Goal: Task Accomplishment & Management: Manage account settings

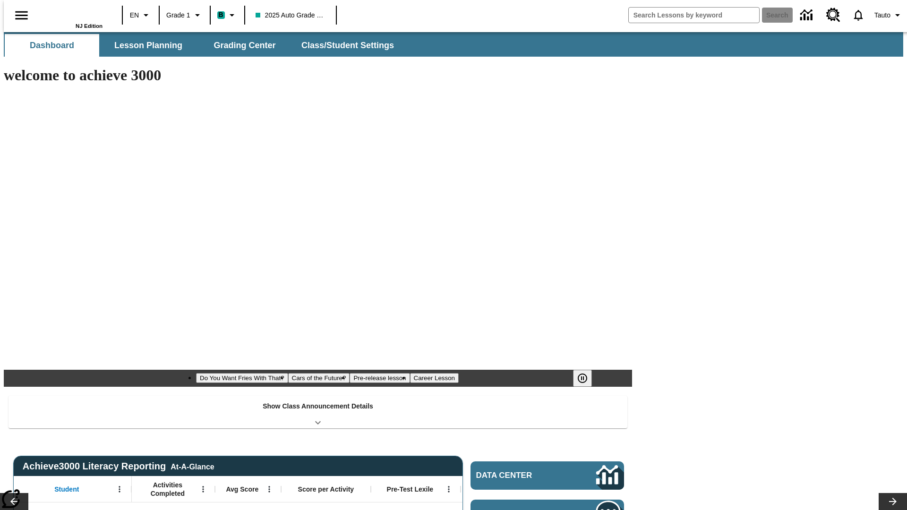
type input "-1"
click at [343, 45] on span "Class/Student Settings" at bounding box center [348, 45] width 93 height 11
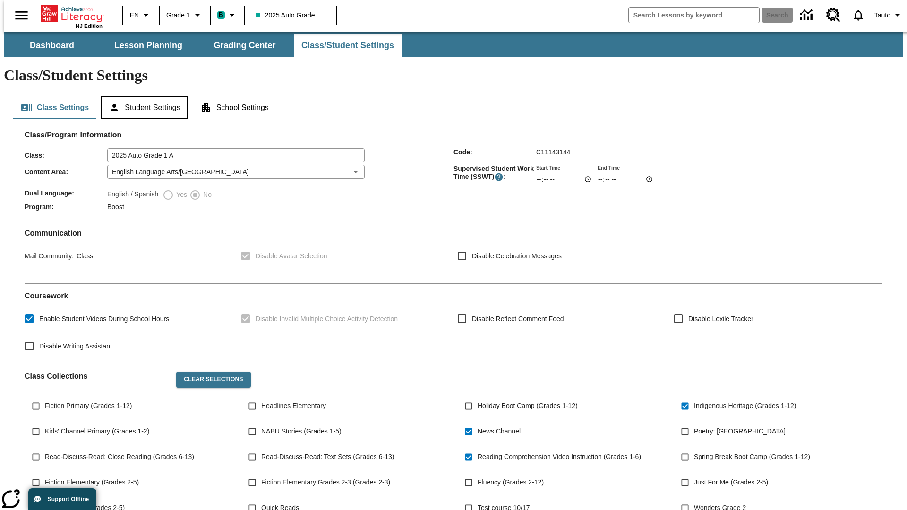
click at [142, 96] on button "Student Settings" at bounding box center [144, 107] width 86 height 23
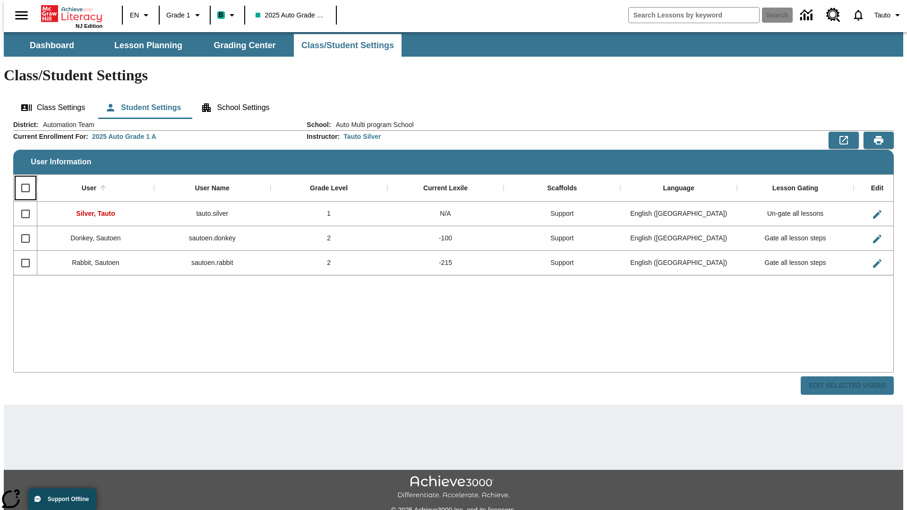
click at [21, 178] on input "Select all rows" at bounding box center [26, 188] width 20 height 20
checkbox input "true"
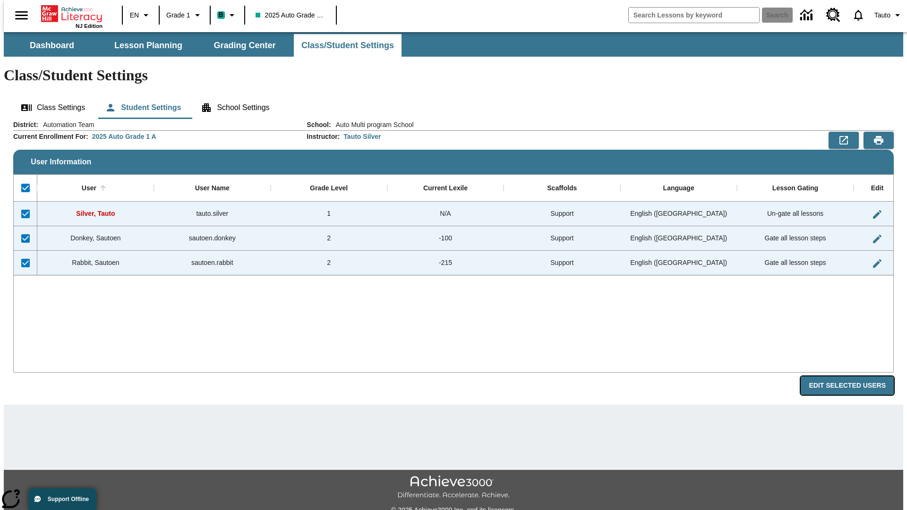
click at [855, 377] on button "Edit Selected Users" at bounding box center [847, 386] width 93 height 18
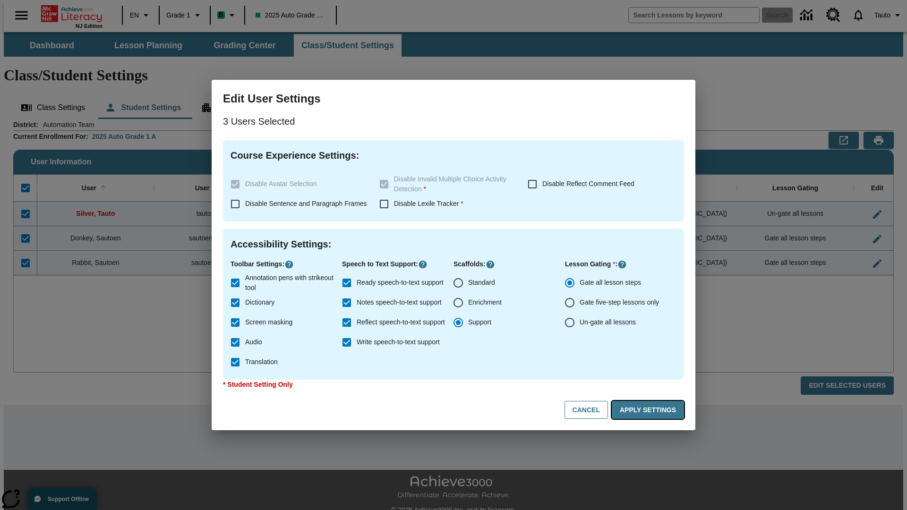
click at [650, 410] on button "Apply Settings" at bounding box center [648, 410] width 72 height 18
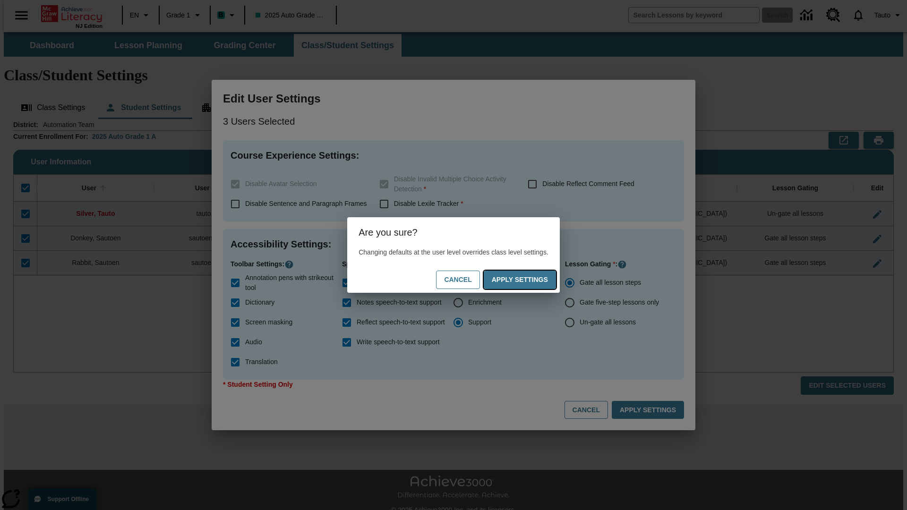
click at [529, 280] on button "Apply Settings" at bounding box center [520, 280] width 72 height 18
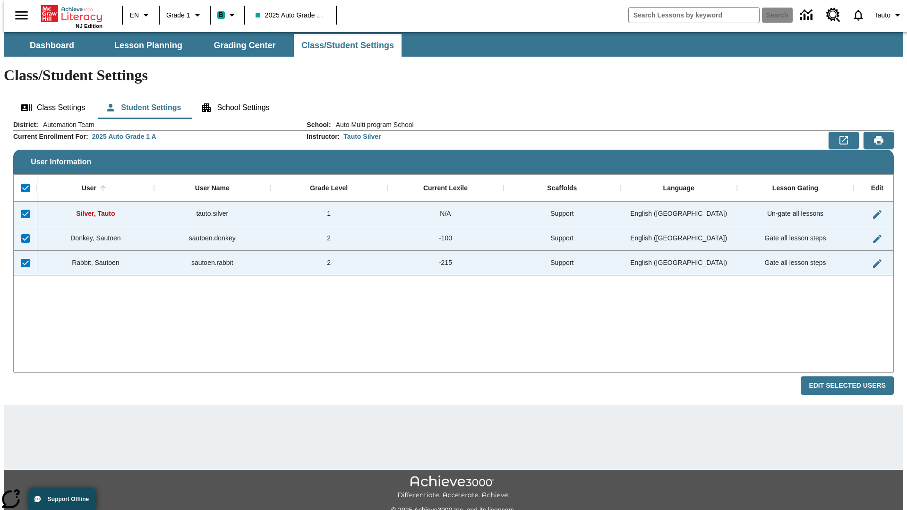
checkbox input "false"
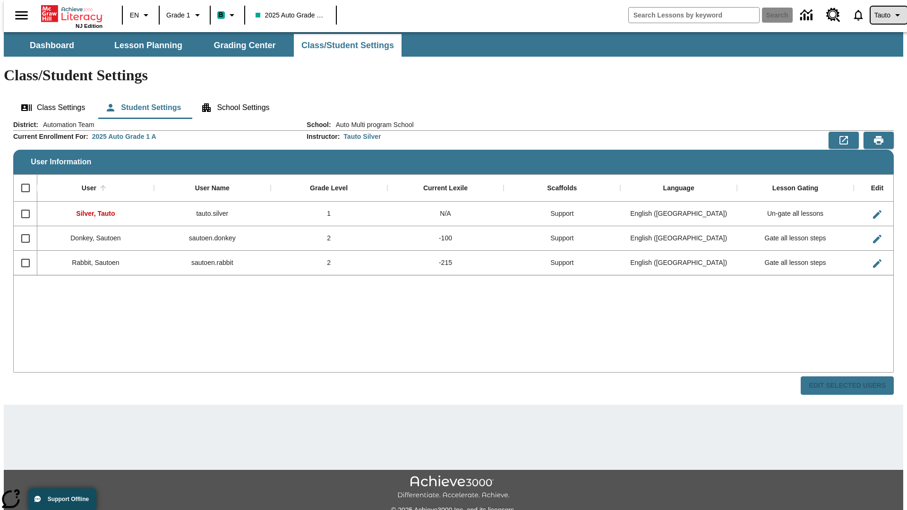
click at [884, 15] on span "Tauto" at bounding box center [883, 15] width 16 height 10
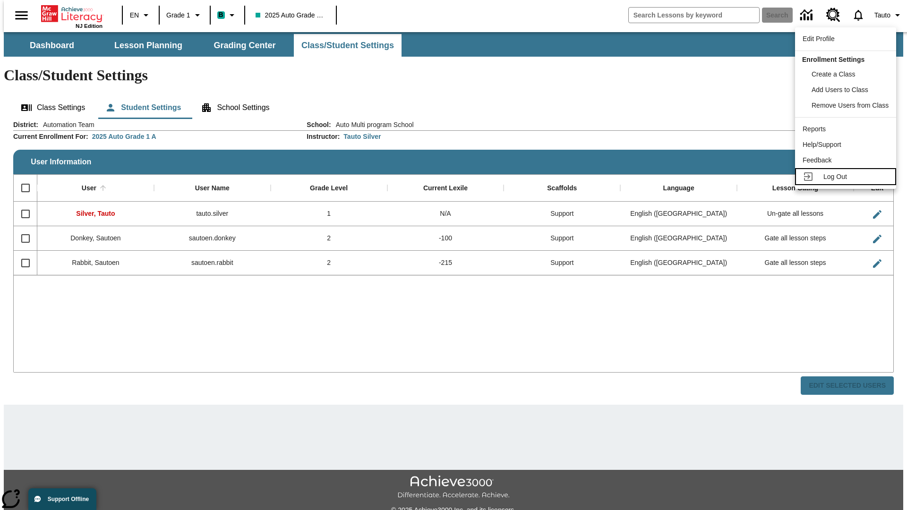
click at [847, 177] on span "Log Out" at bounding box center [835, 177] width 24 height 8
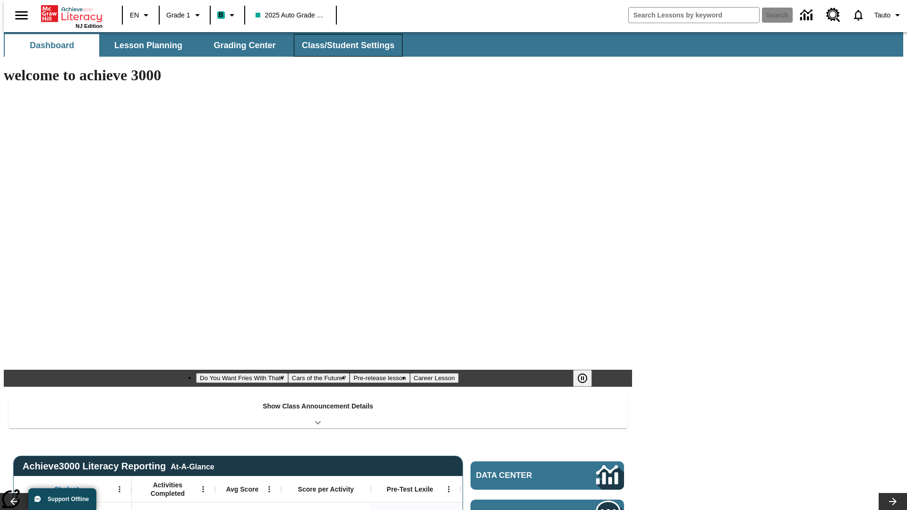
click at [343, 45] on span "Class/Student Settings" at bounding box center [348, 45] width 93 height 11
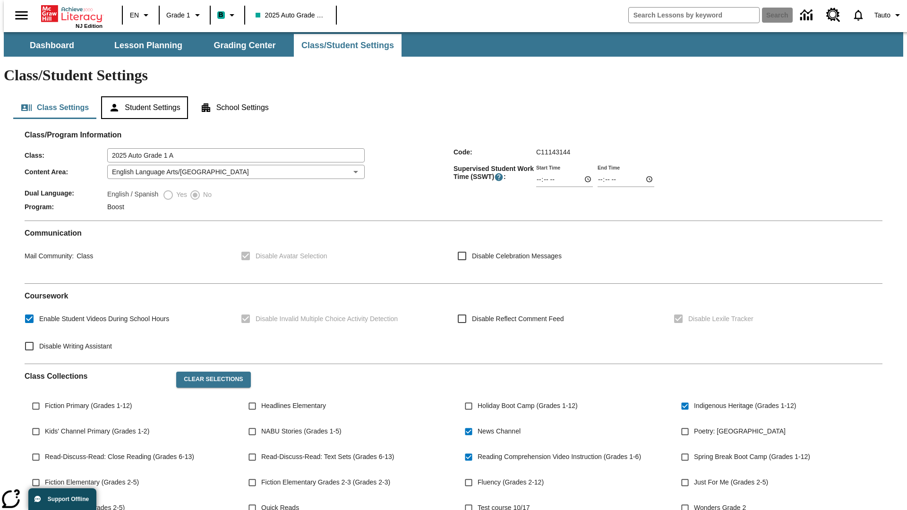
click at [142, 96] on button "Student Settings" at bounding box center [144, 107] width 86 height 23
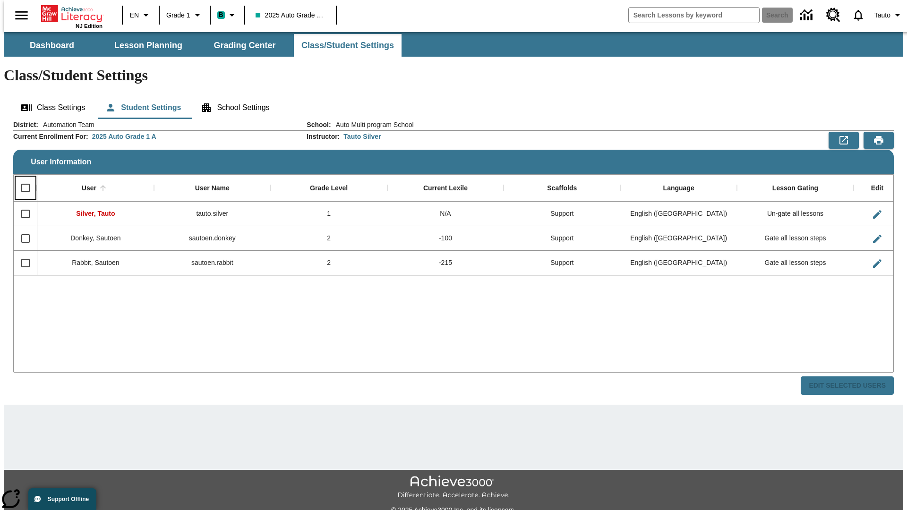
click at [21, 178] on input "Select all rows" at bounding box center [26, 188] width 20 height 20
checkbox input "true"
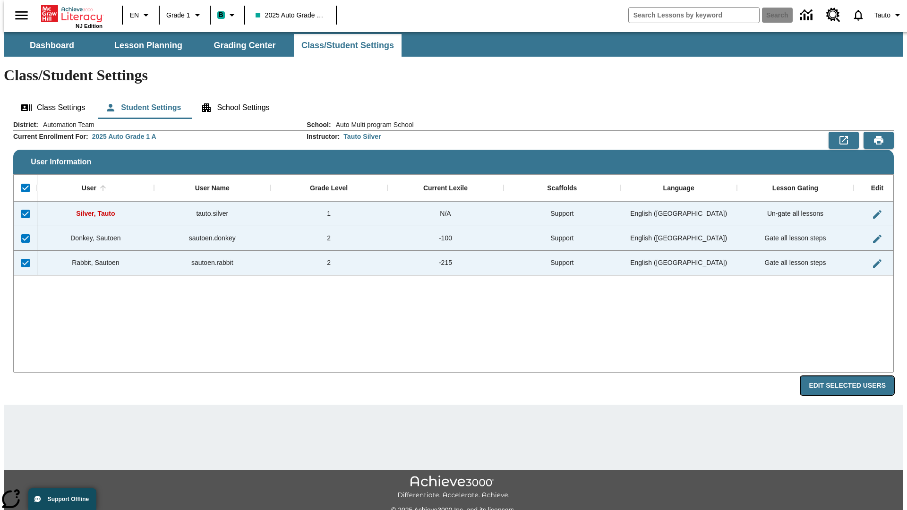
click at [855, 377] on button "Edit Selected Users" at bounding box center [847, 386] width 93 height 18
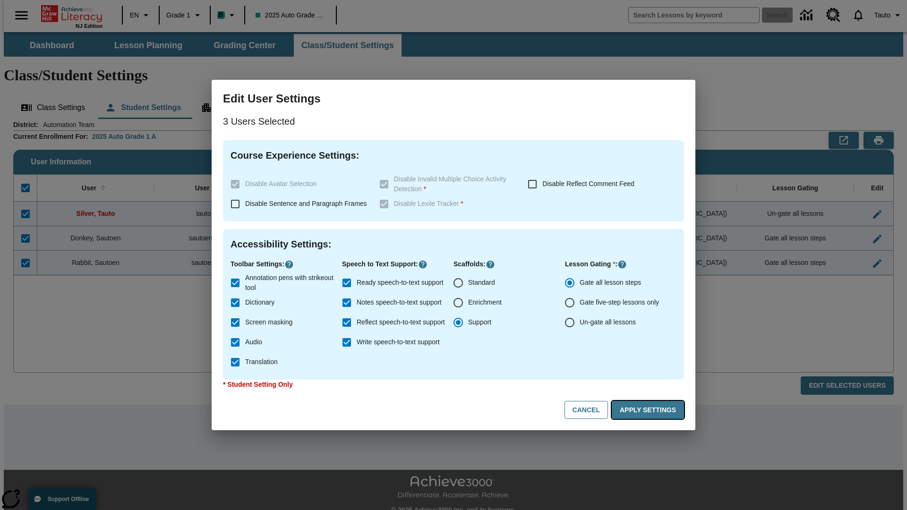
click at [650, 410] on button "Apply Settings" at bounding box center [648, 410] width 72 height 18
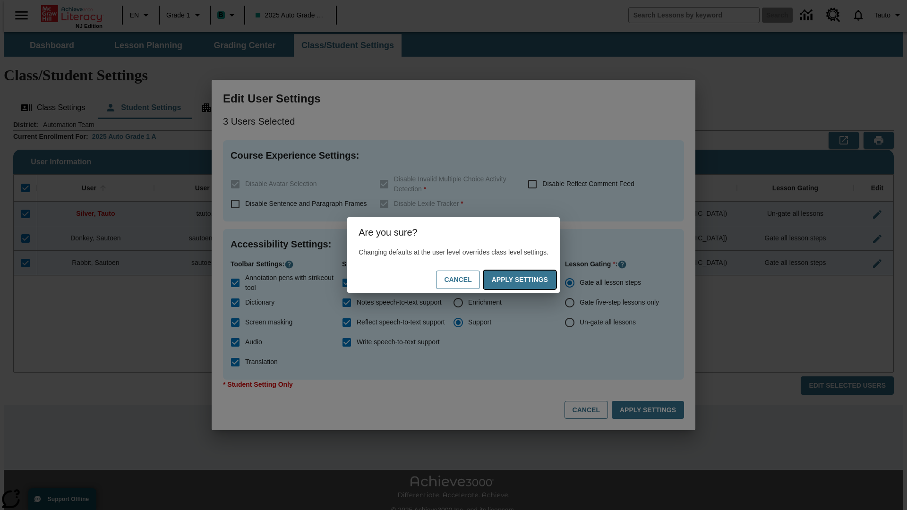
click at [529, 280] on button "Apply Settings" at bounding box center [520, 280] width 72 height 18
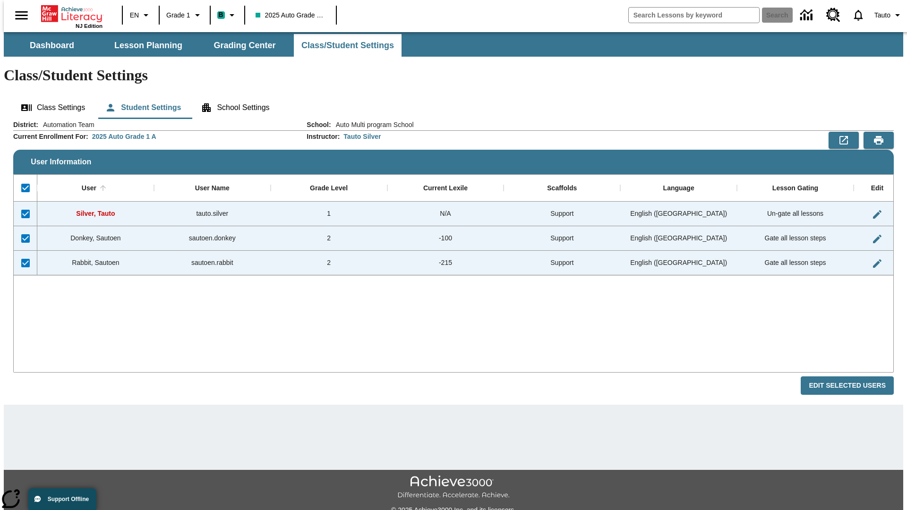
checkbox input "false"
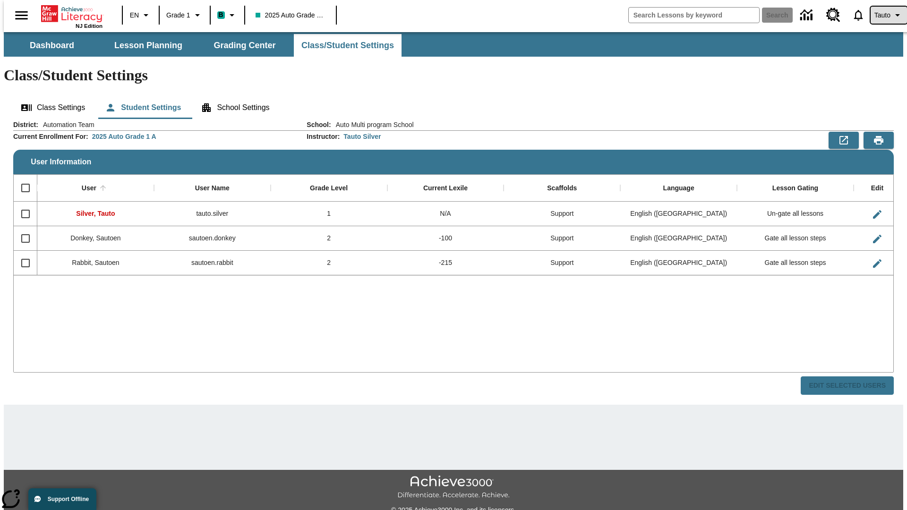
click at [884, 15] on span "Tauto" at bounding box center [883, 15] width 16 height 10
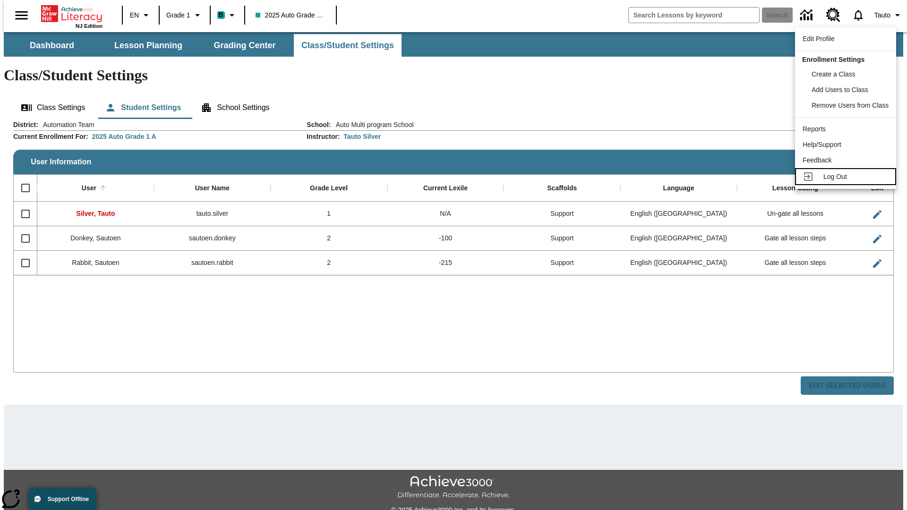
click at [847, 177] on span "Log Out" at bounding box center [835, 177] width 24 height 8
